Goal: Find specific fact

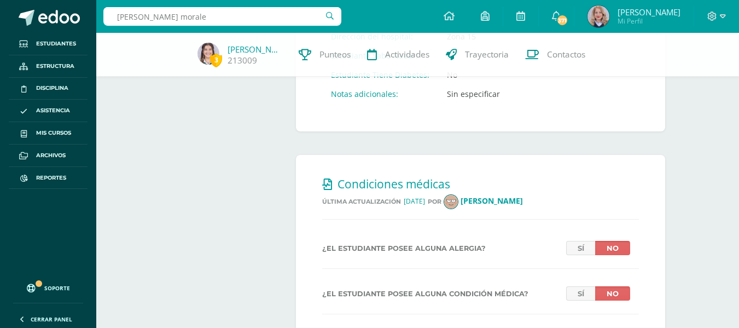
type input "hanna morales"
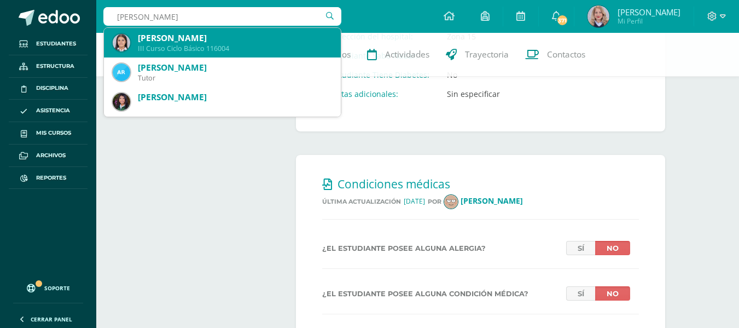
click at [229, 46] on div "III Curso Ciclo Básico 116004" at bounding box center [235, 48] width 194 height 9
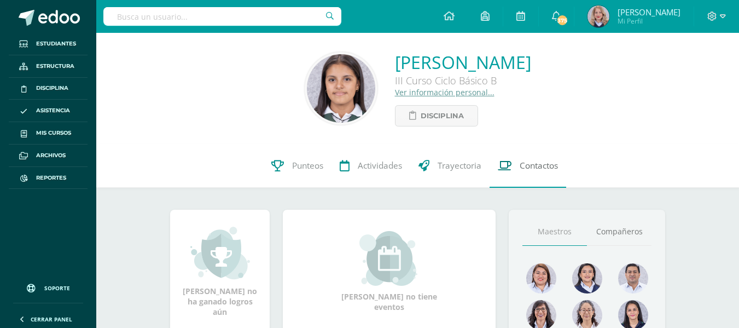
click at [527, 167] on span "Contactos" at bounding box center [539, 165] width 38 height 11
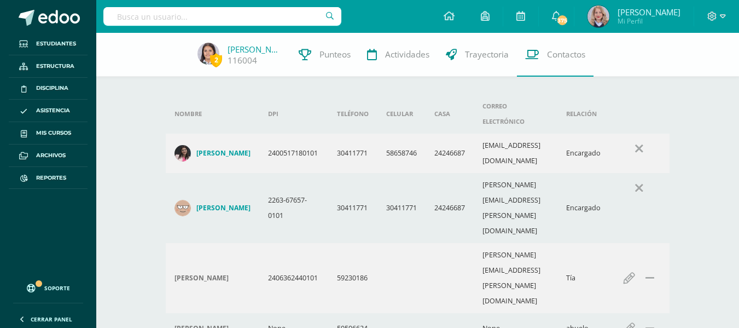
click at [146, 18] on input "text" at bounding box center [222, 16] width 238 height 19
click at [130, 13] on input "text" at bounding box center [222, 16] width 238 height 19
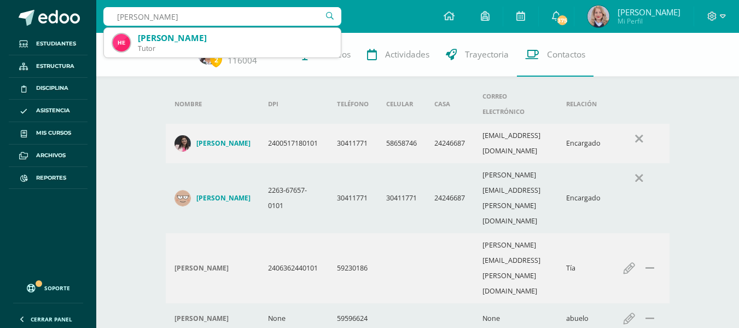
scroll to position [13, 0]
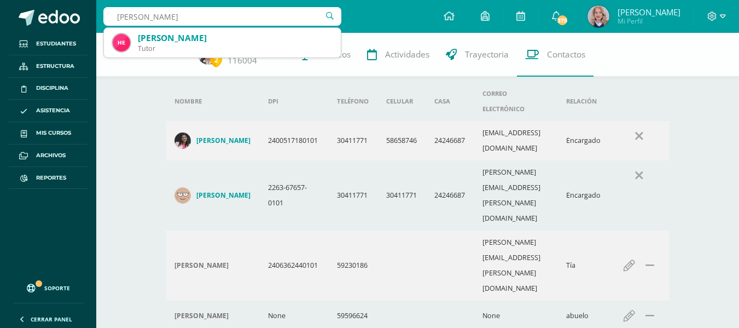
click at [167, 18] on input "fryda godoy" at bounding box center [222, 16] width 238 height 19
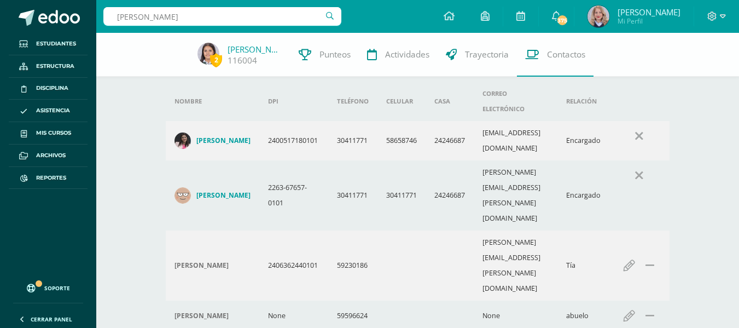
click at [117, 16] on input "fryda godoy rodriguez" at bounding box center [222, 16] width 238 height 19
click at [126, 14] on input "fryda godoy rodriguez" at bounding box center [222, 16] width 238 height 19
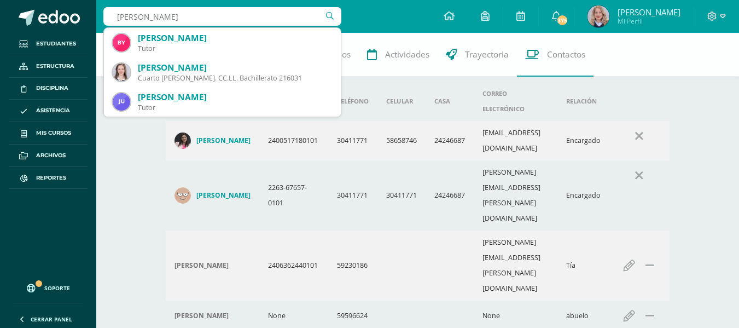
type input "froida godoy rodriguez"
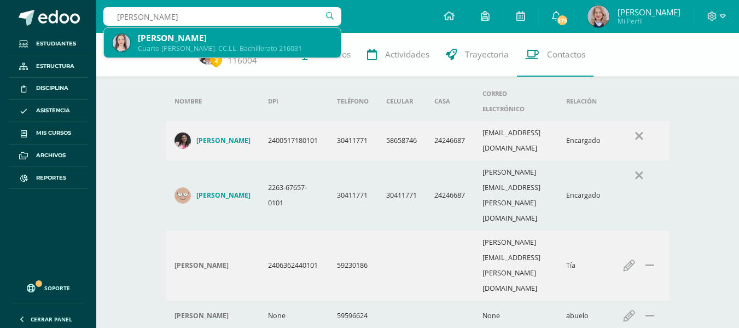
click at [187, 43] on div "[PERSON_NAME]" at bounding box center [235, 37] width 194 height 11
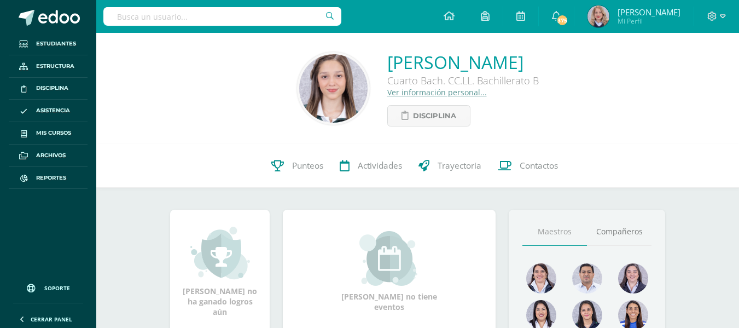
drag, startPoint x: 330, startPoint y: 56, endPoint x: 576, endPoint y: 67, distance: 245.3
click at [576, 67] on div "Frida Sofía Godoy Rodriguez Cuarto Bach. CC.LL. Bachillerato B Ver información …" at bounding box center [417, 88] width 625 height 76
copy link "Frida Sofía Godoy Rodriguez"
click at [387, 94] on link "Ver información personal..." at bounding box center [437, 92] width 100 height 10
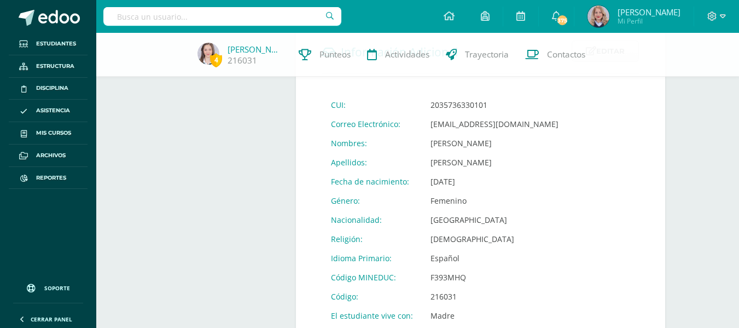
scroll to position [438, 0]
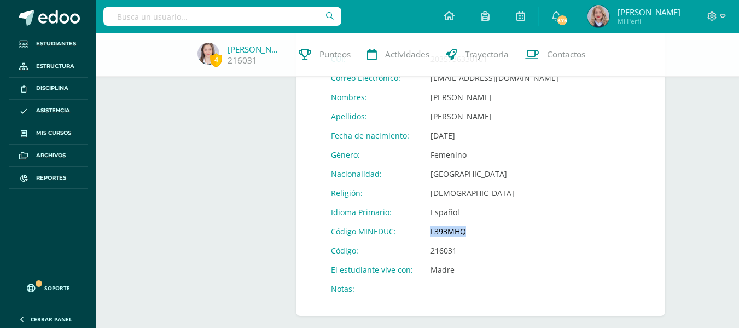
drag, startPoint x: 427, startPoint y: 231, endPoint x: 463, endPoint y: 231, distance: 36.7
click at [463, 231] on td "F393MHQ" at bounding box center [495, 231] width 146 height 19
copy td "F393MHQ"
